Goal: Navigation & Orientation: Find specific page/section

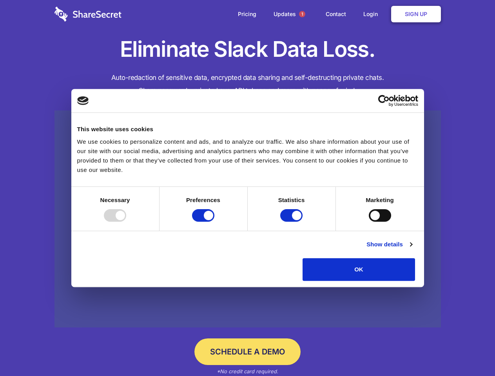
click at [126, 222] on div at bounding box center [115, 215] width 22 height 13
click at [214, 222] on input "Preferences" at bounding box center [203, 215] width 22 height 13
checkbox input "false"
click at [292, 222] on input "Statistics" at bounding box center [291, 215] width 22 height 13
checkbox input "false"
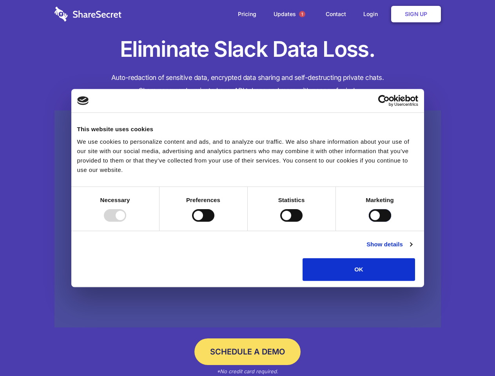
click at [368, 222] on input "Marketing" at bounding box center [379, 215] width 22 height 13
checkbox input "true"
click at [412, 249] on link "Show details" at bounding box center [388, 244] width 45 height 9
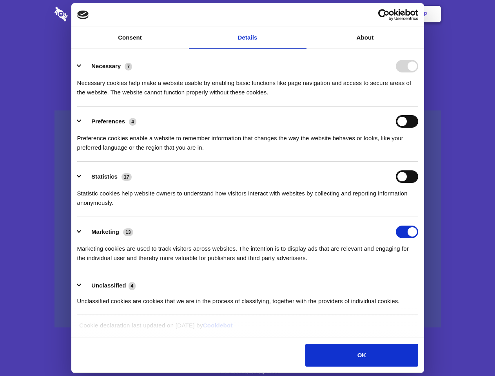
click at [418, 162] on li "Preferences 4 Preference cookies enable a website to remember information that …" at bounding box center [247, 134] width 341 height 55
click at [302, 14] on span "1" at bounding box center [302, 14] width 6 height 6
